Goal: Book appointment/travel/reservation

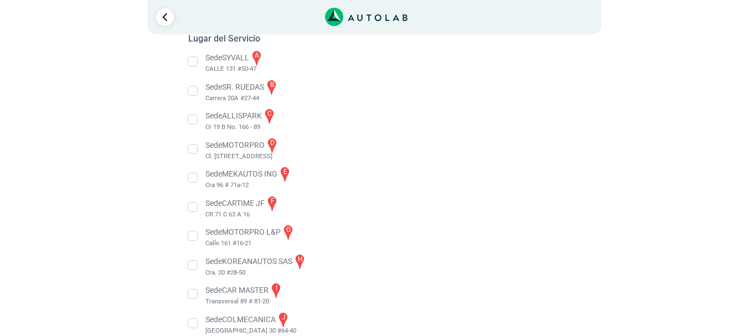
scroll to position [213, 0]
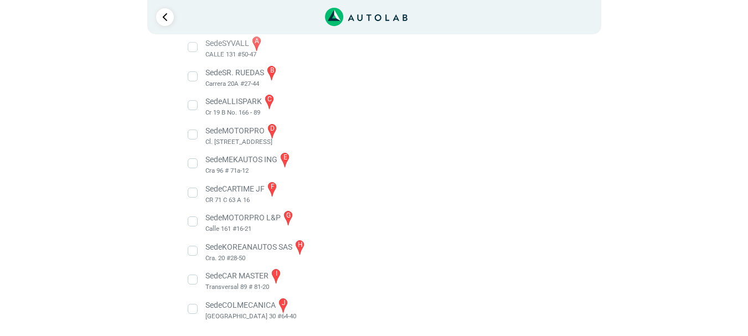
click at [234, 186] on li "Sede CARTIME JF f CR 71 C 63 A 16" at bounding box center [374, 193] width 388 height 25
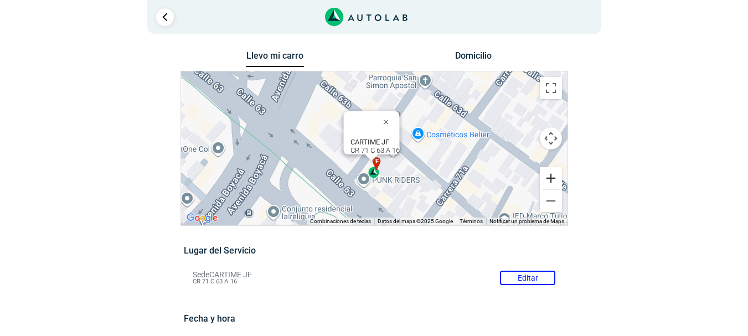
click at [554, 176] on button "Ampliar" at bounding box center [551, 178] width 22 height 22
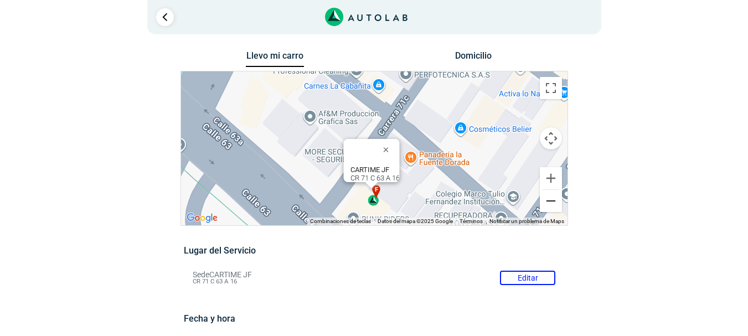
click at [553, 202] on button "Reducir" at bounding box center [551, 201] width 22 height 22
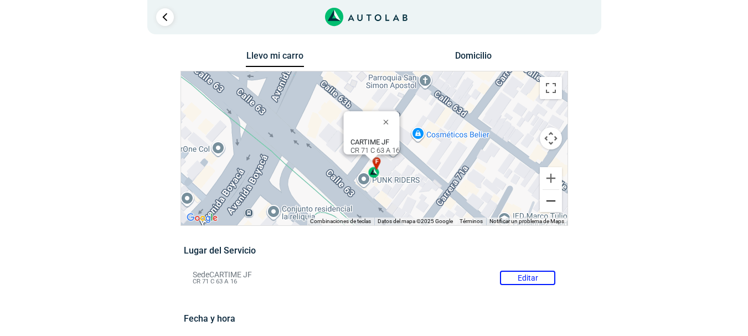
click at [553, 202] on button "Reducir" at bounding box center [551, 201] width 22 height 22
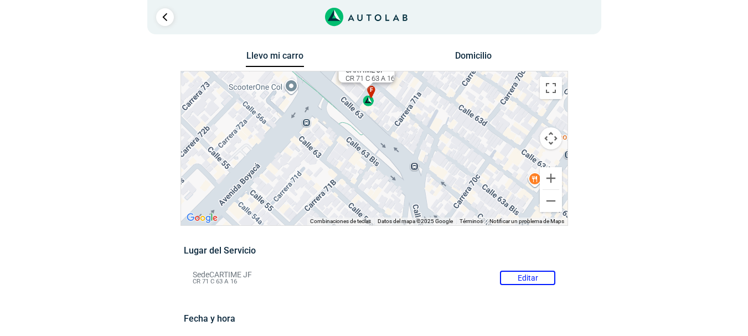
drag, startPoint x: 452, startPoint y: 202, endPoint x: 446, endPoint y: 113, distance: 89.3
click at [446, 113] on div "a b c d e f g" at bounding box center [374, 148] width 387 height 154
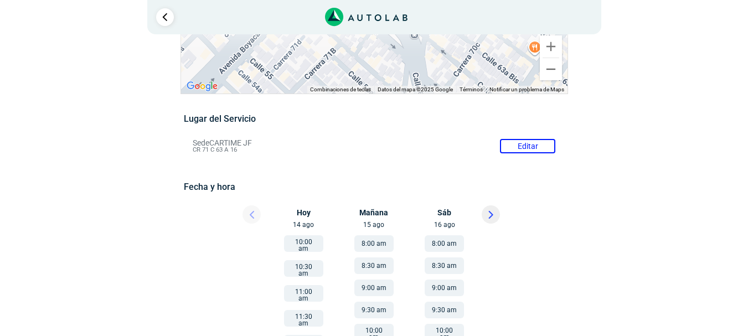
scroll to position [112, 0]
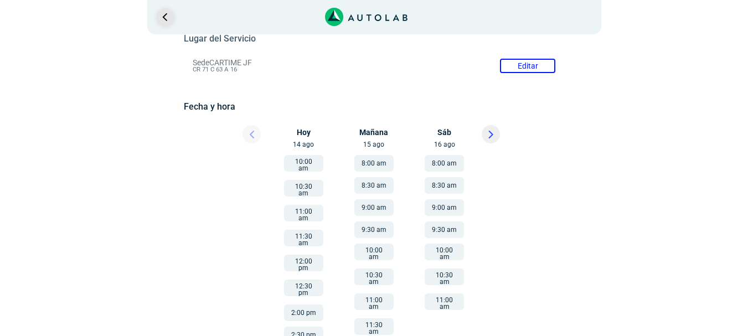
click at [164, 14] on link "Ir al paso anterior" at bounding box center [165, 17] width 18 height 18
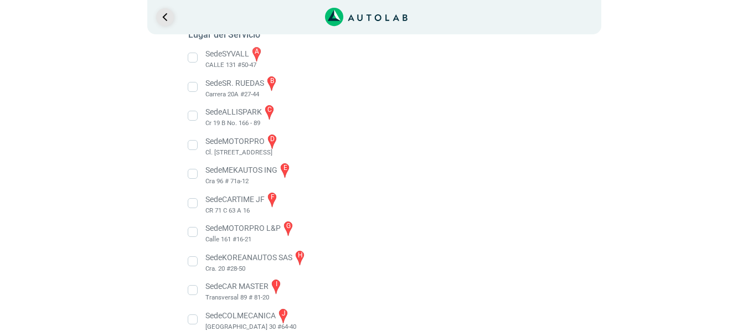
scroll to position [213, 0]
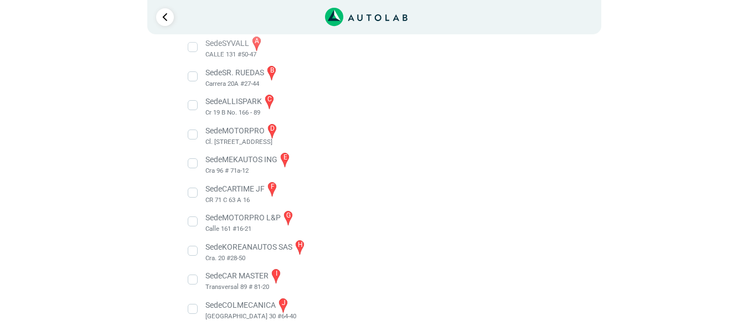
click at [246, 305] on li "Sede COLMECANICA j [GEOGRAPHIC_DATA] 30 #64-40" at bounding box center [374, 309] width 388 height 25
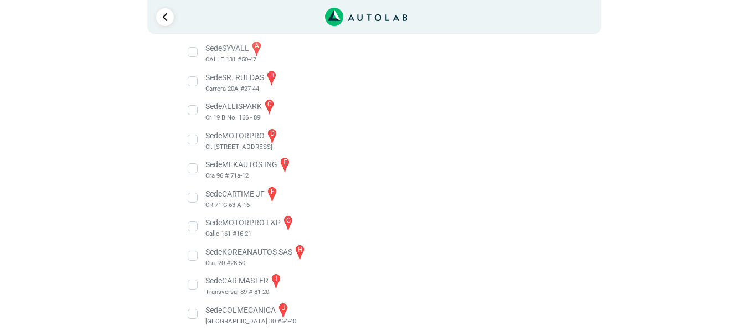
scroll to position [213, 0]
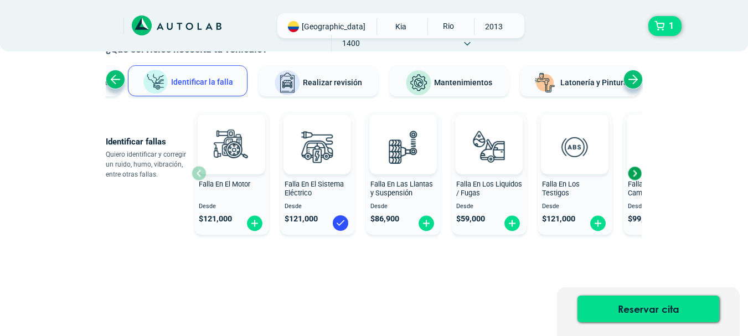
scroll to position [16, 0]
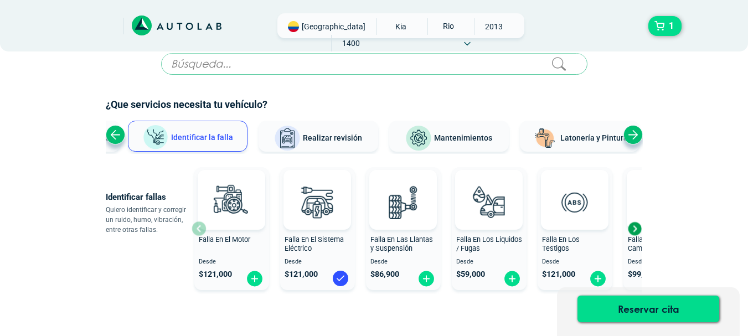
click at [122, 135] on div "Previous slide" at bounding box center [115, 134] width 19 height 19
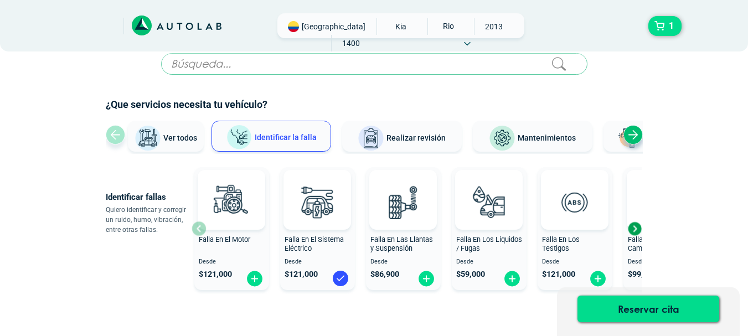
click at [155, 133] on img at bounding box center [148, 138] width 27 height 27
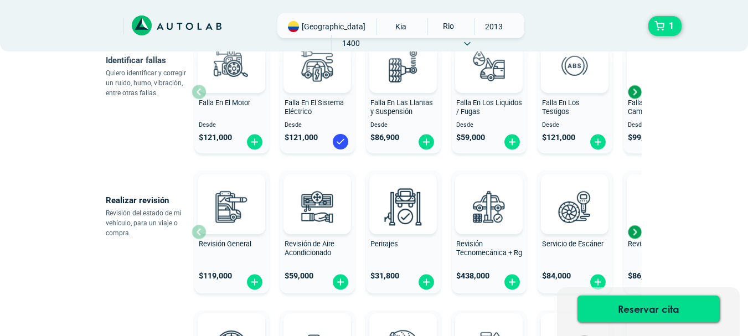
scroll to position [237, 0]
